Goal: Information Seeking & Learning: Learn about a topic

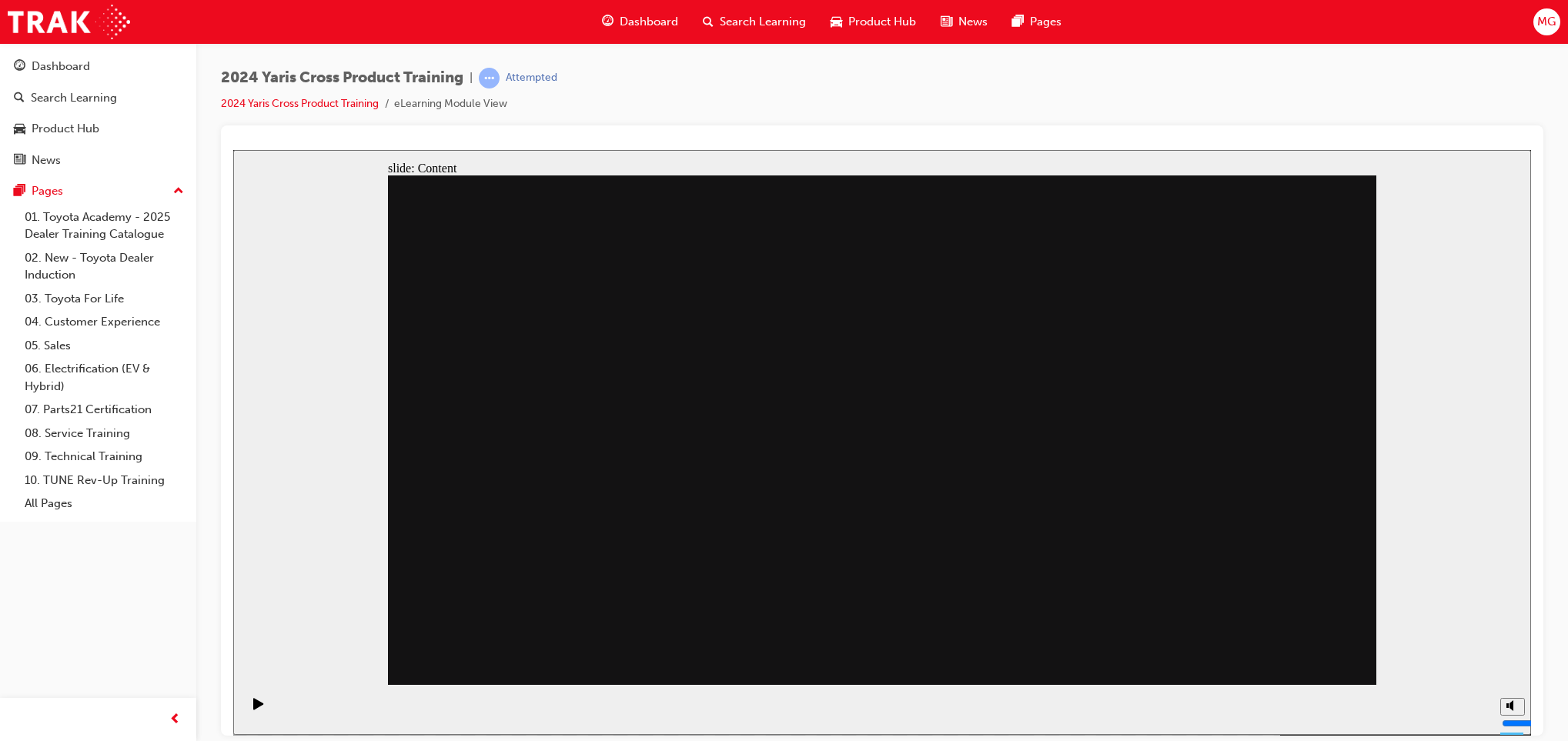
click at [1504, 440] on div "slide: Content View ‘10 last trips’ information, distance travelled, time on th…" at bounding box center [882, 441] width 1298 height 585
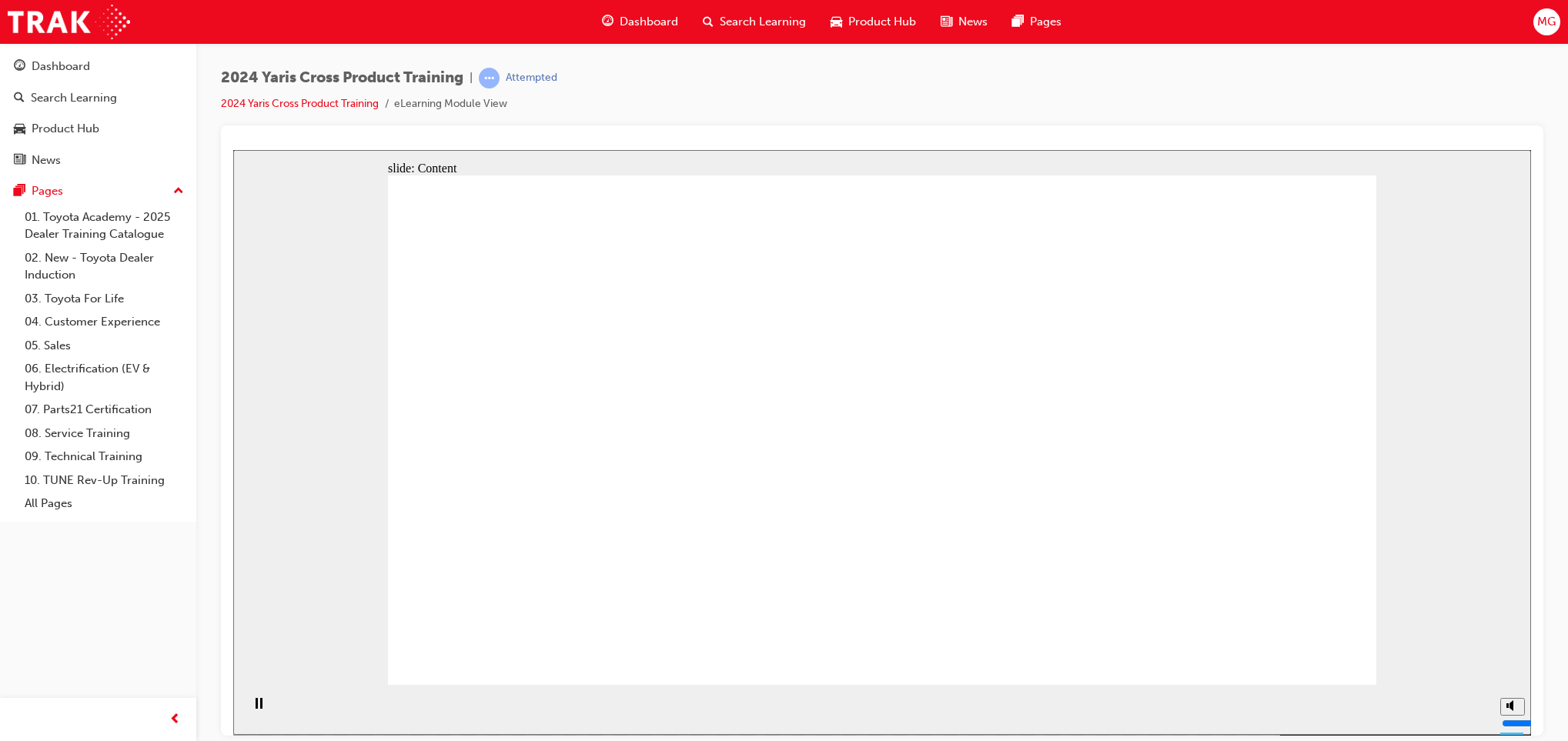
click at [1433, 446] on div "slide: Content Rectangle 2 Sales Walkaround Position 2 Position 1: Driver Posit…" at bounding box center [882, 441] width 1298 height 585
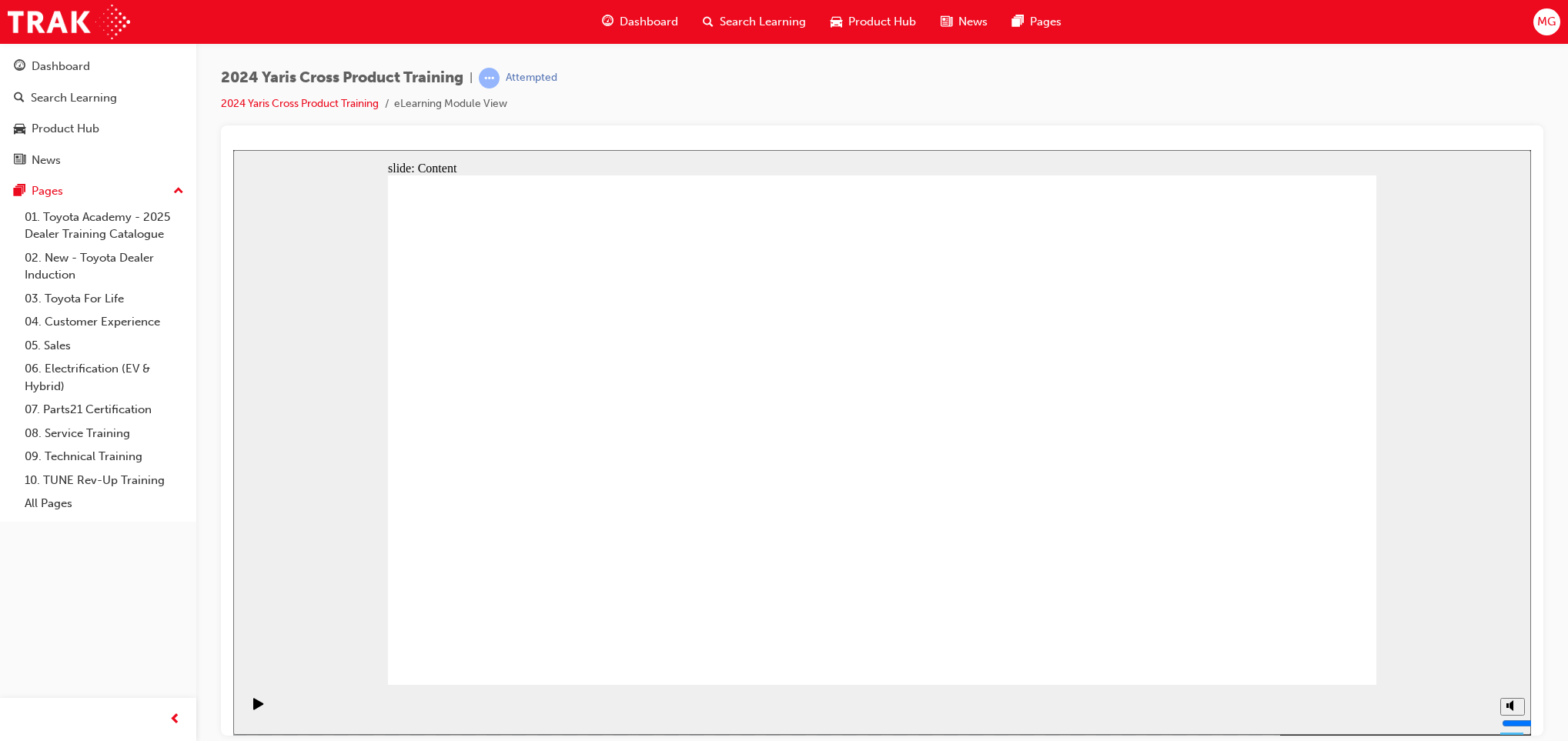
click at [1433, 446] on div "slide: Content Rectangle 2 Sales Walkaround Position 2 Position 1: Driver Posit…" at bounding box center [882, 441] width 1298 height 585
